Goal: Download file/media

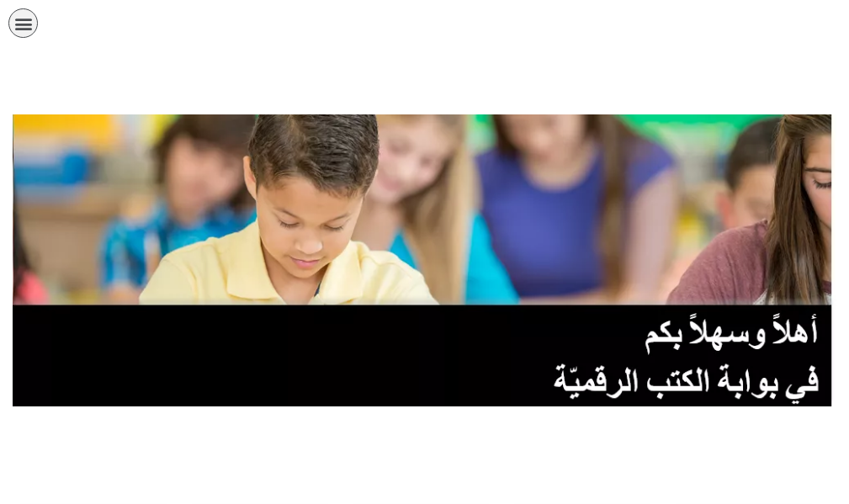
scroll to position [1006, 0]
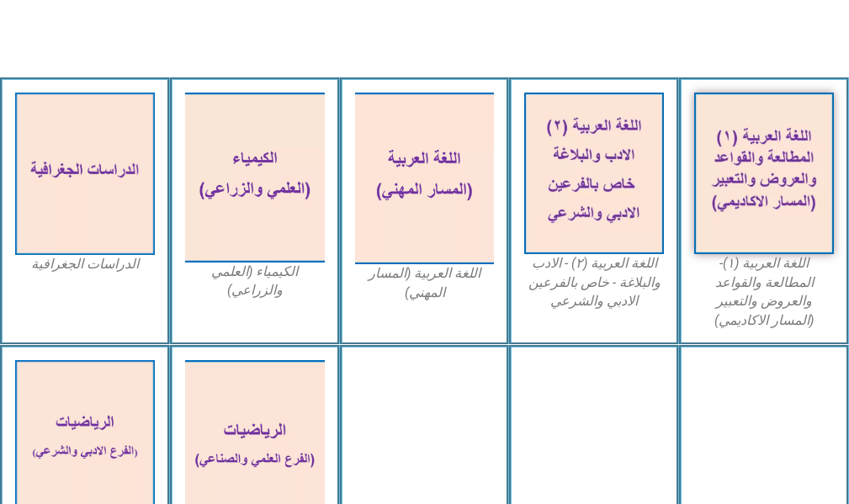
scroll to position [673, 0]
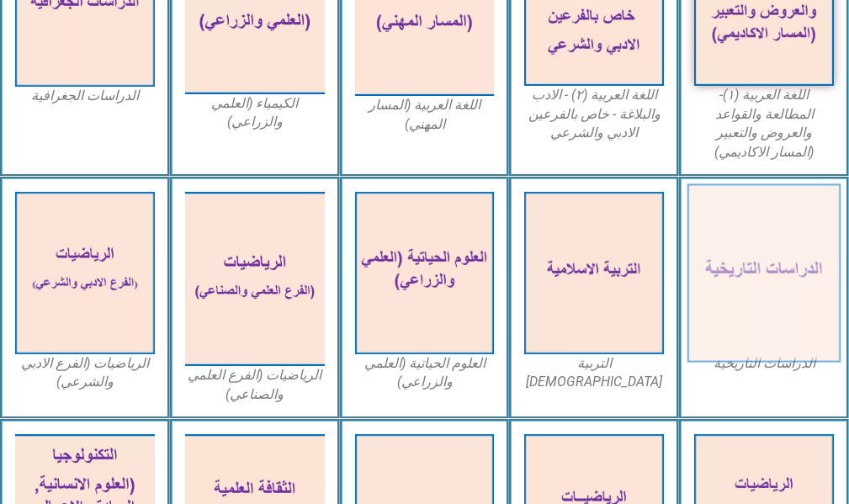
click at [785, 245] on img at bounding box center [764, 273] width 153 height 178
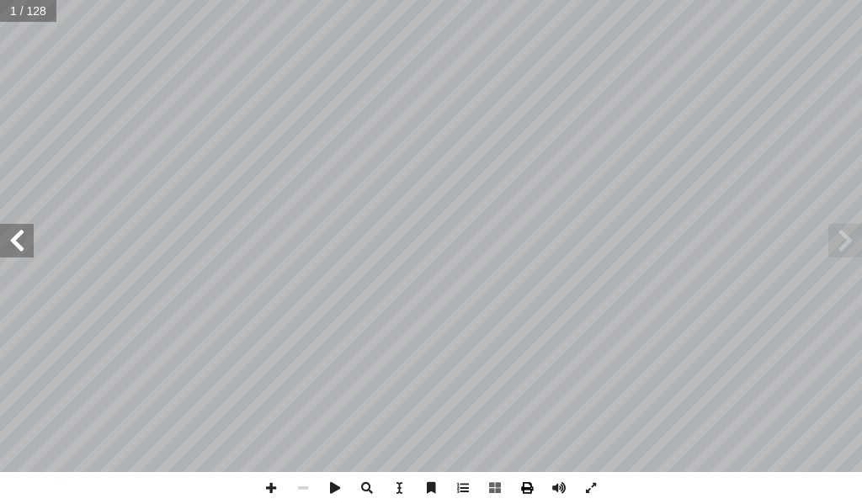
click at [529, 484] on span at bounding box center [527, 488] width 32 height 32
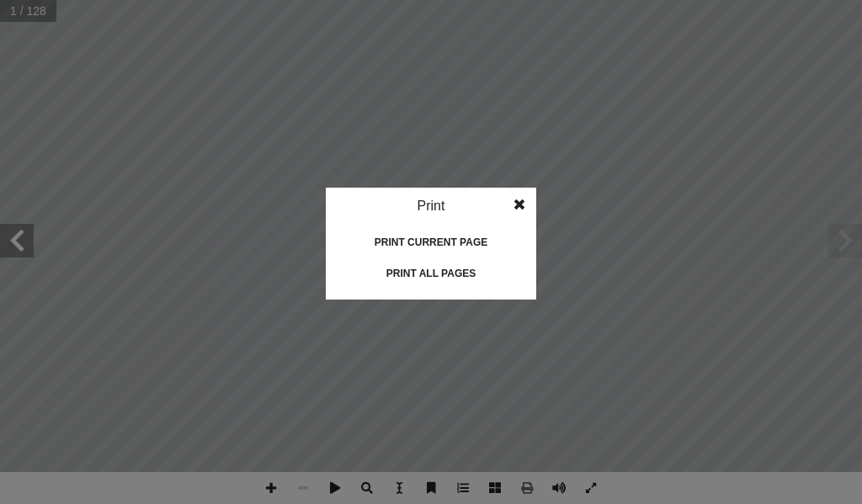
click at [439, 275] on div "Print all pages" at bounding box center [431, 273] width 168 height 27
